Goal: Information Seeking & Learning: Learn about a topic

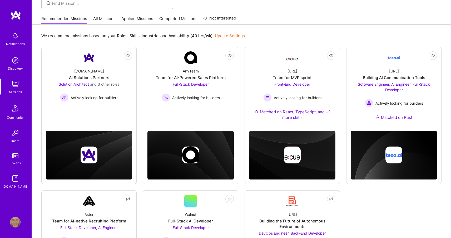
scroll to position [42, 0]
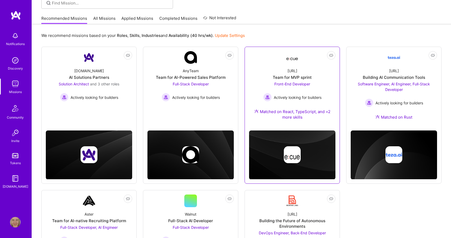
click at [305, 67] on div "[URL] Team for MVP sprint Front-End Developer Actively looking for builders Mat…" at bounding box center [292, 95] width 86 height 62
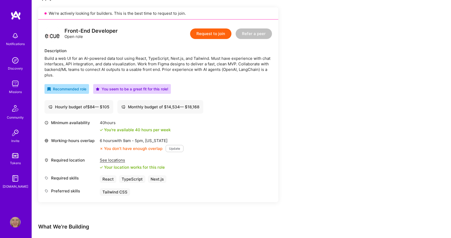
scroll to position [126, 0]
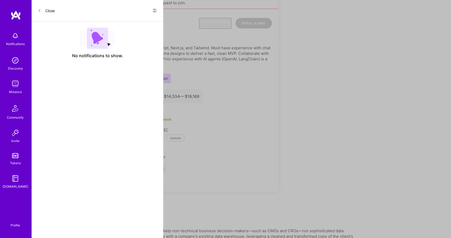
scroll to position [42, 0]
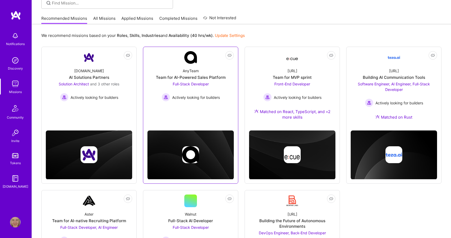
click at [221, 68] on div "AnyTeam Team for AI-Powered Sales Platform Full-Stack Developer Actively lookin…" at bounding box center [190, 83] width 86 height 38
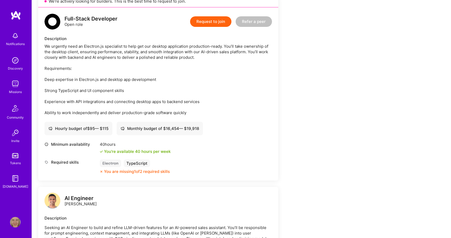
scroll to position [105, 0]
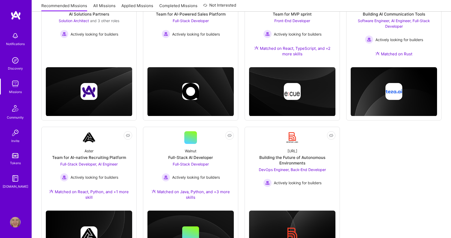
scroll to position [42, 0]
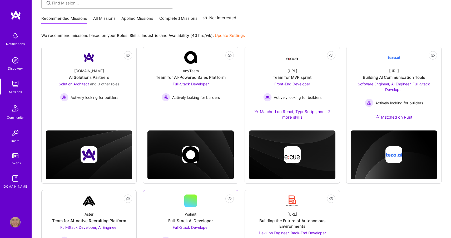
click at [159, 203] on link "Not Interested Walnut Full-Stack AI Developer Full-Stack Developer Actively loo…" at bounding box center [190, 231] width 86 height 75
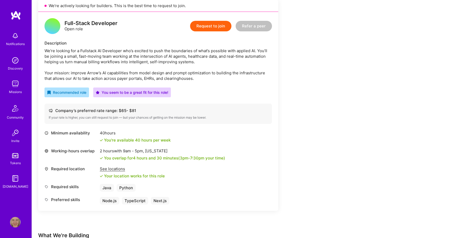
scroll to position [126, 0]
